Goal: Navigation & Orientation: Find specific page/section

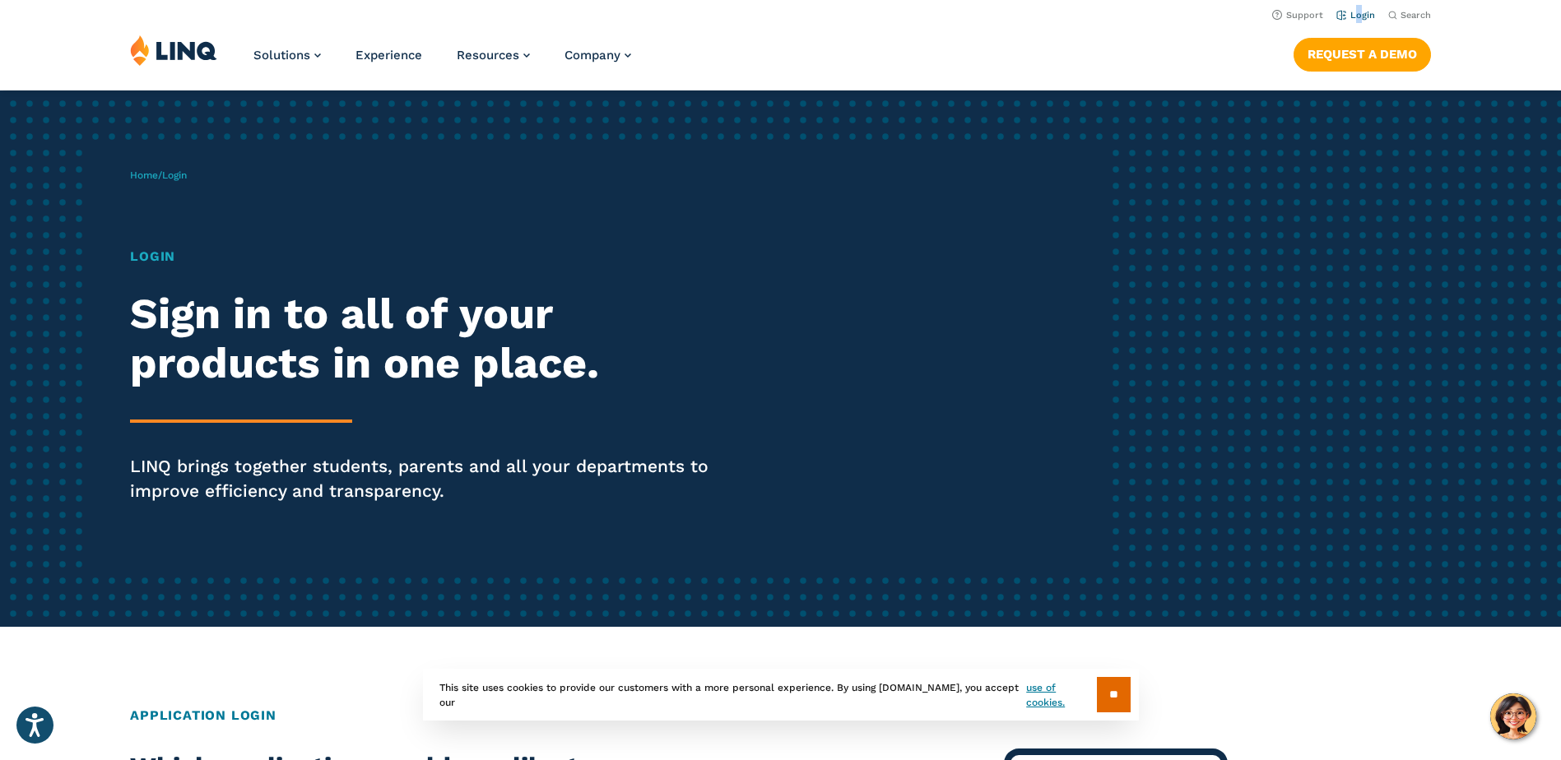
click at [1360, 9] on li "Login" at bounding box center [1356, 14] width 39 height 18
click at [1367, 15] on link "Login" at bounding box center [1356, 15] width 39 height 11
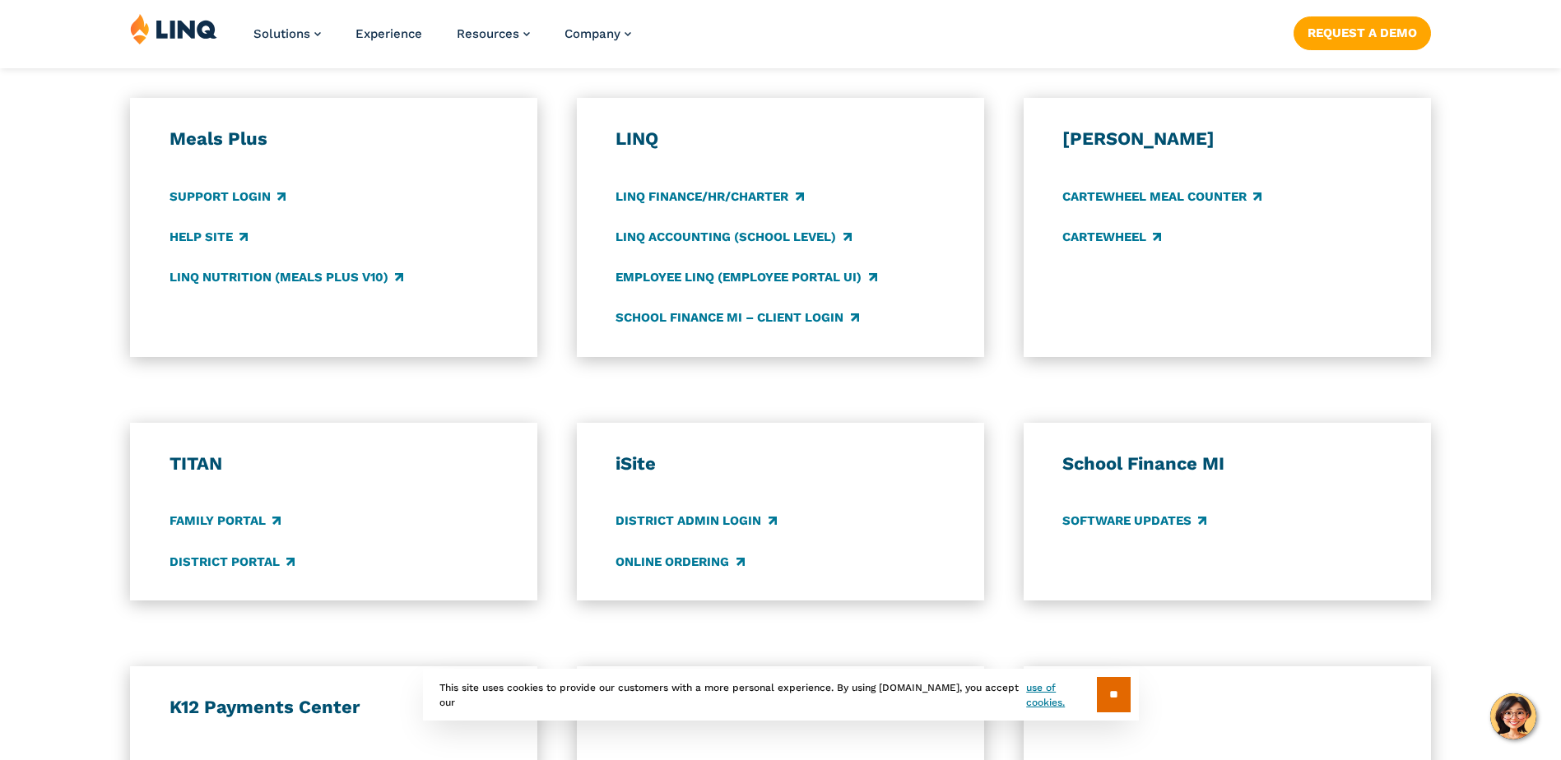
scroll to position [905, 0]
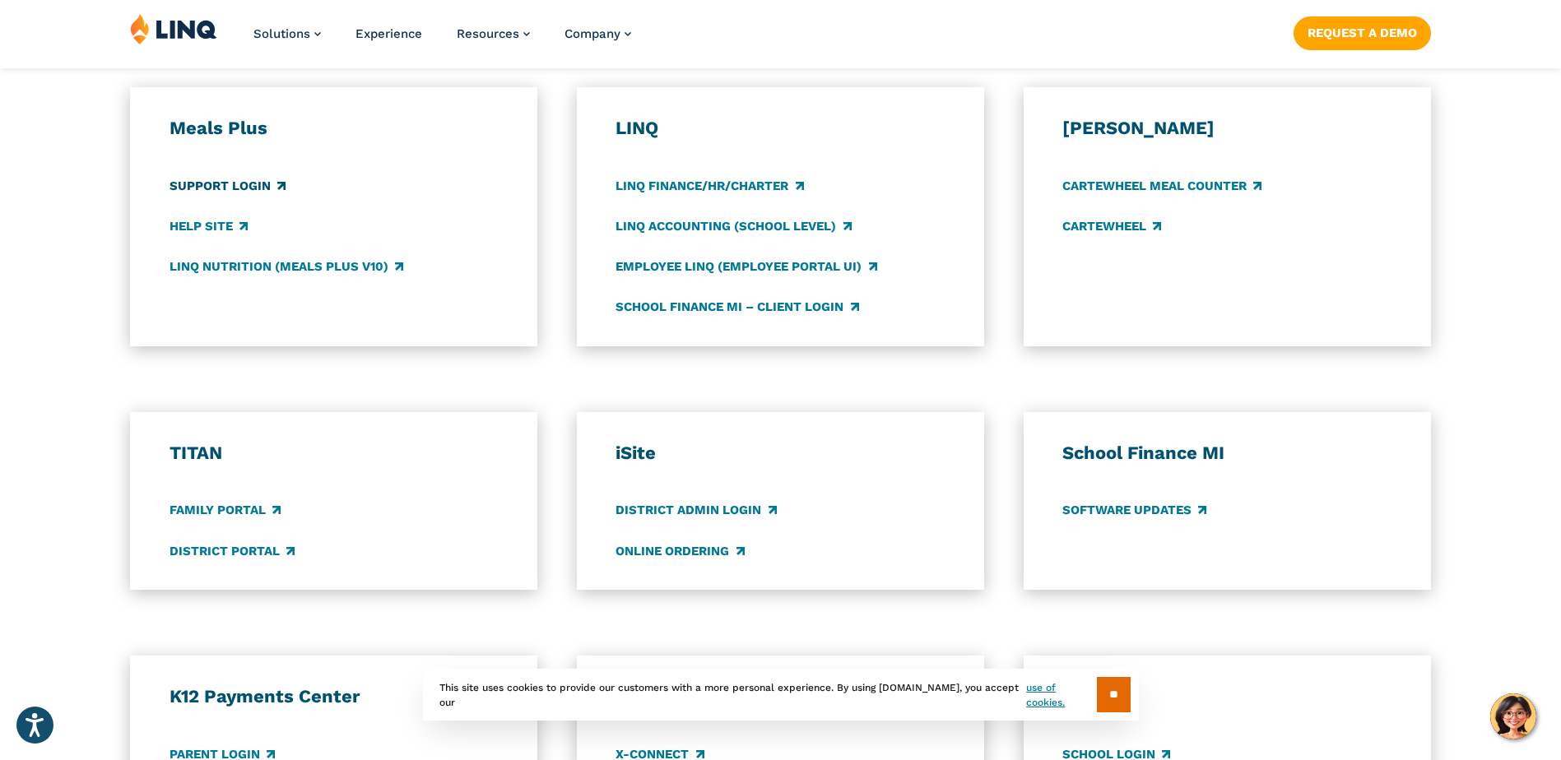
click at [211, 188] on link "Support Login" at bounding box center [228, 186] width 116 height 18
